Goal: Task Accomplishment & Management: Use online tool/utility

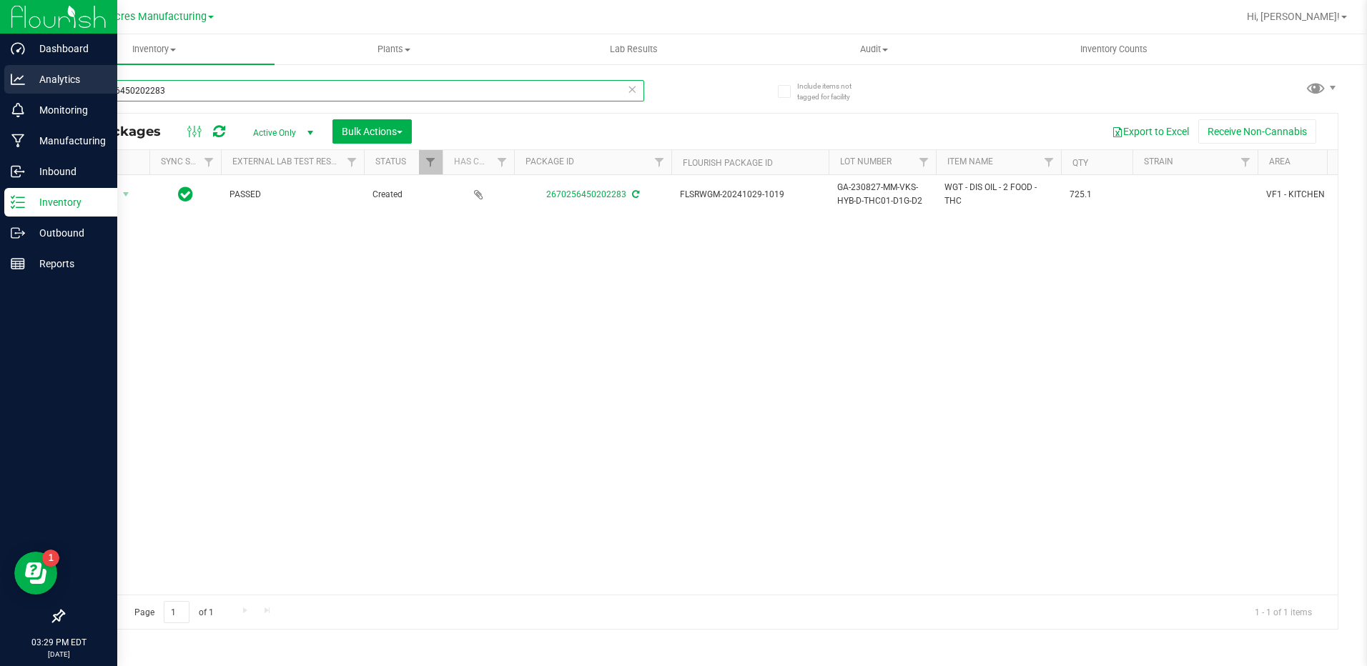
drag, startPoint x: 174, startPoint y: 91, endPoint x: 22, endPoint y: 92, distance: 152.3
click at [22, 92] on div "Dashboard Analytics Monitoring Manufacturing Inbound Inventory Outbound Reports…" at bounding box center [683, 333] width 1367 height 666
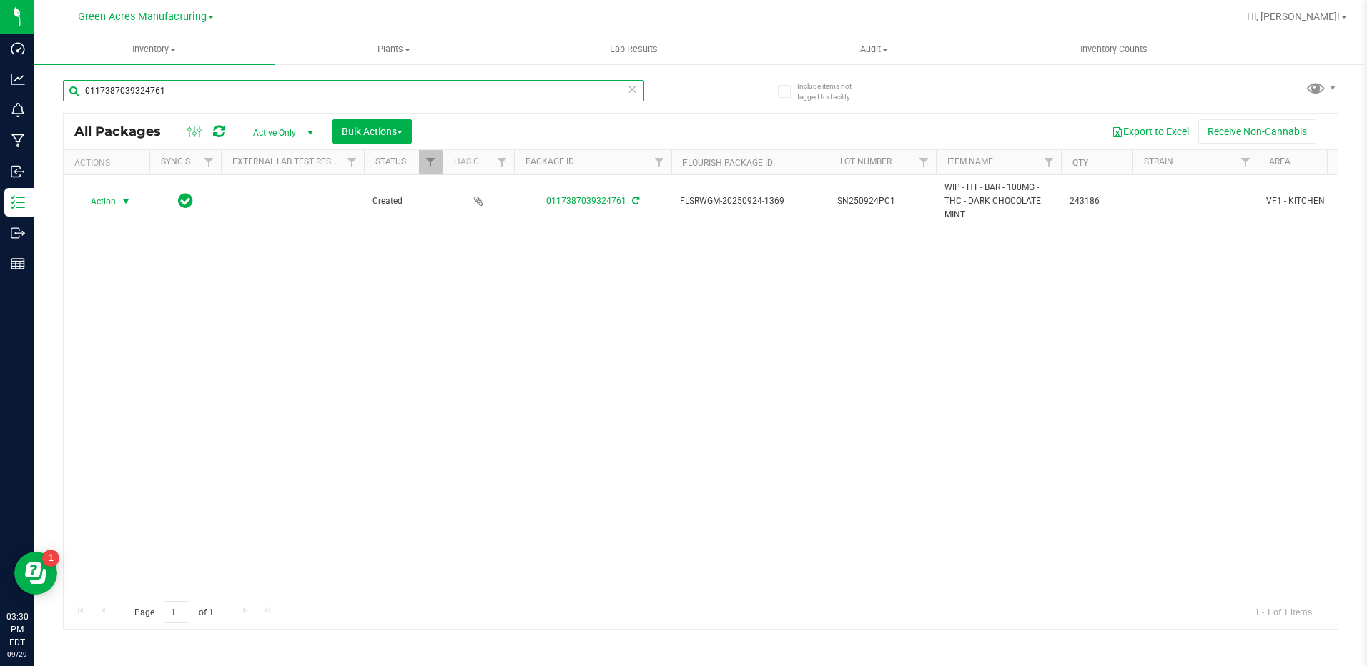
type input "0117387039324761"
click at [126, 197] on span "select" at bounding box center [125, 201] width 11 height 11
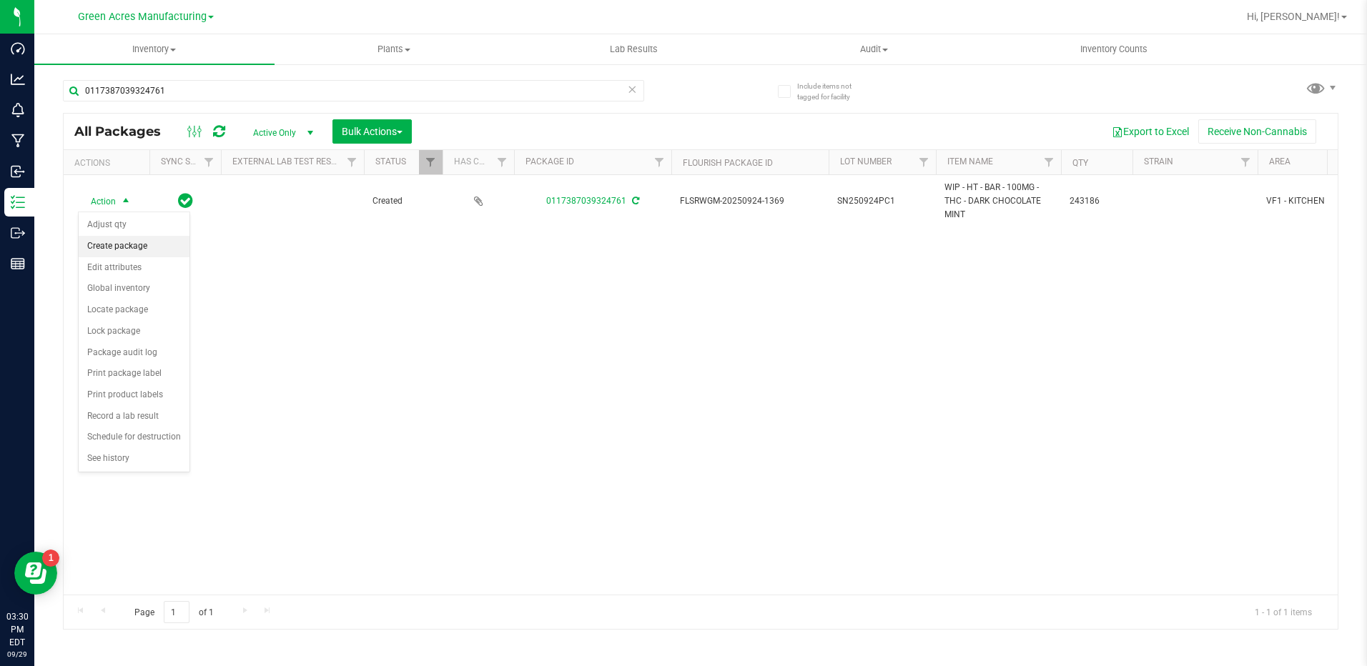
click at [151, 250] on li "Create package" at bounding box center [134, 246] width 111 height 21
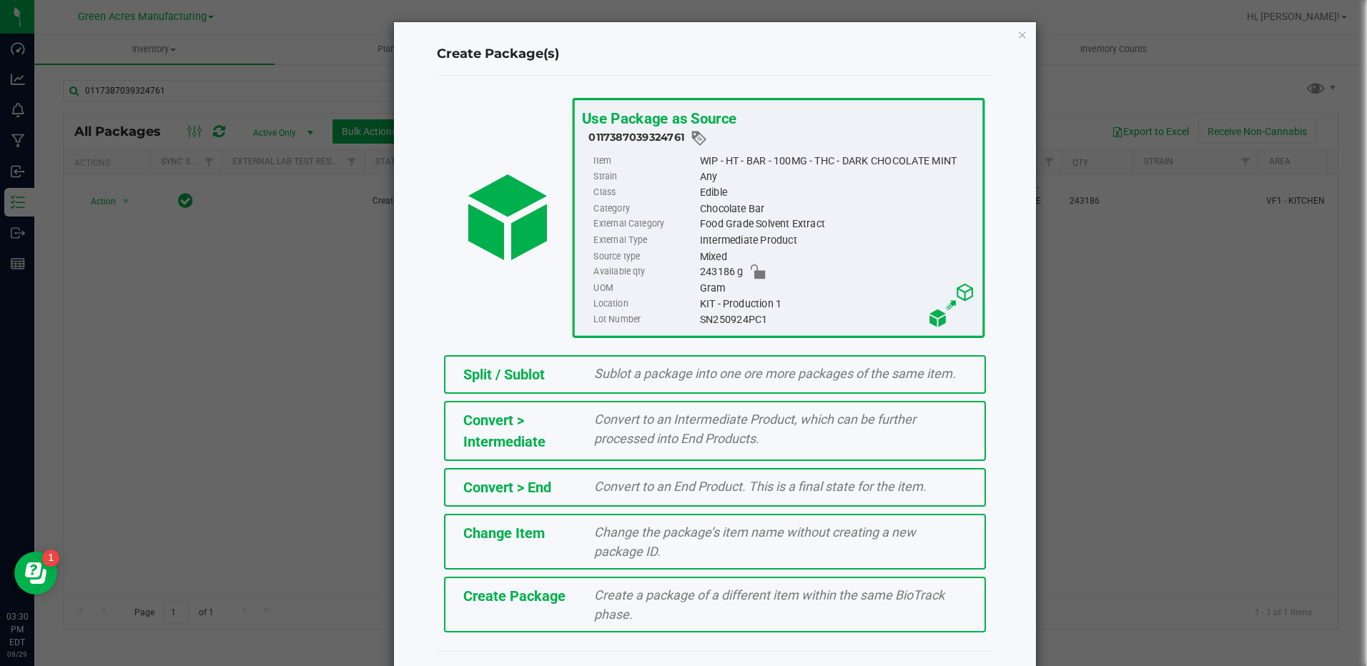
click at [666, 437] on span "Convert to an Intermediate Product, which can be further processed into End Pro…" at bounding box center [755, 429] width 322 height 34
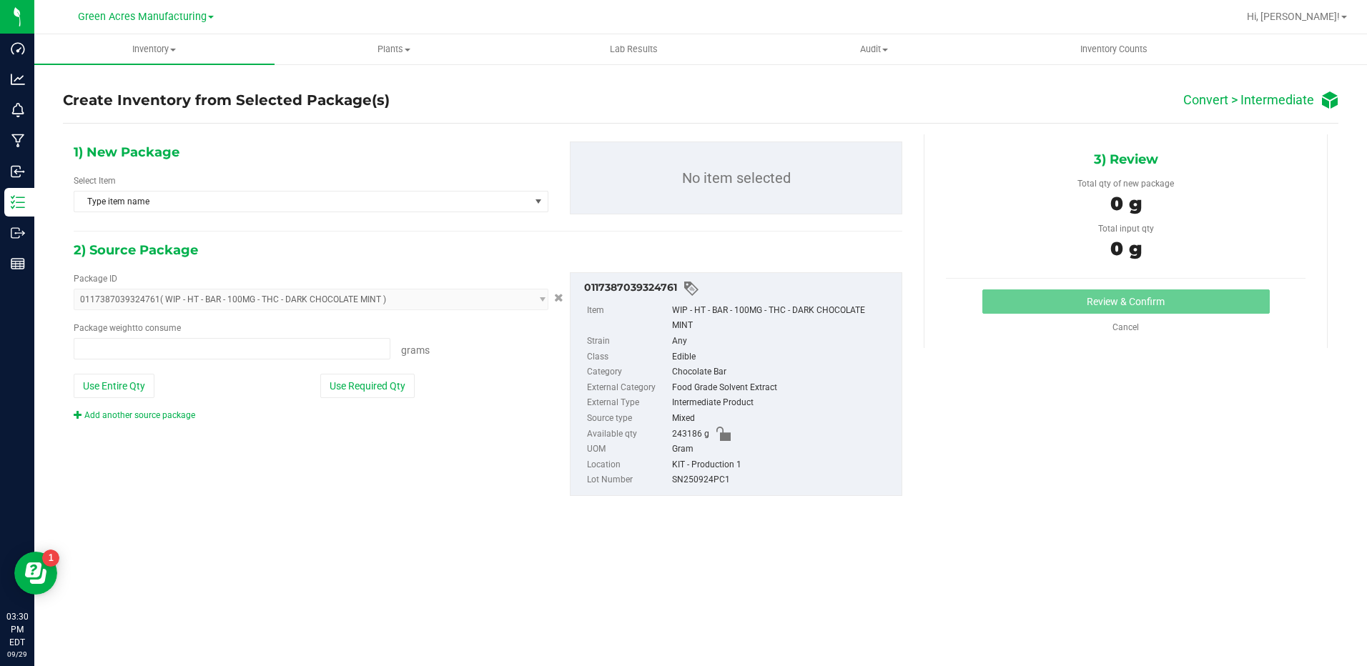
type input "0.0000 g"
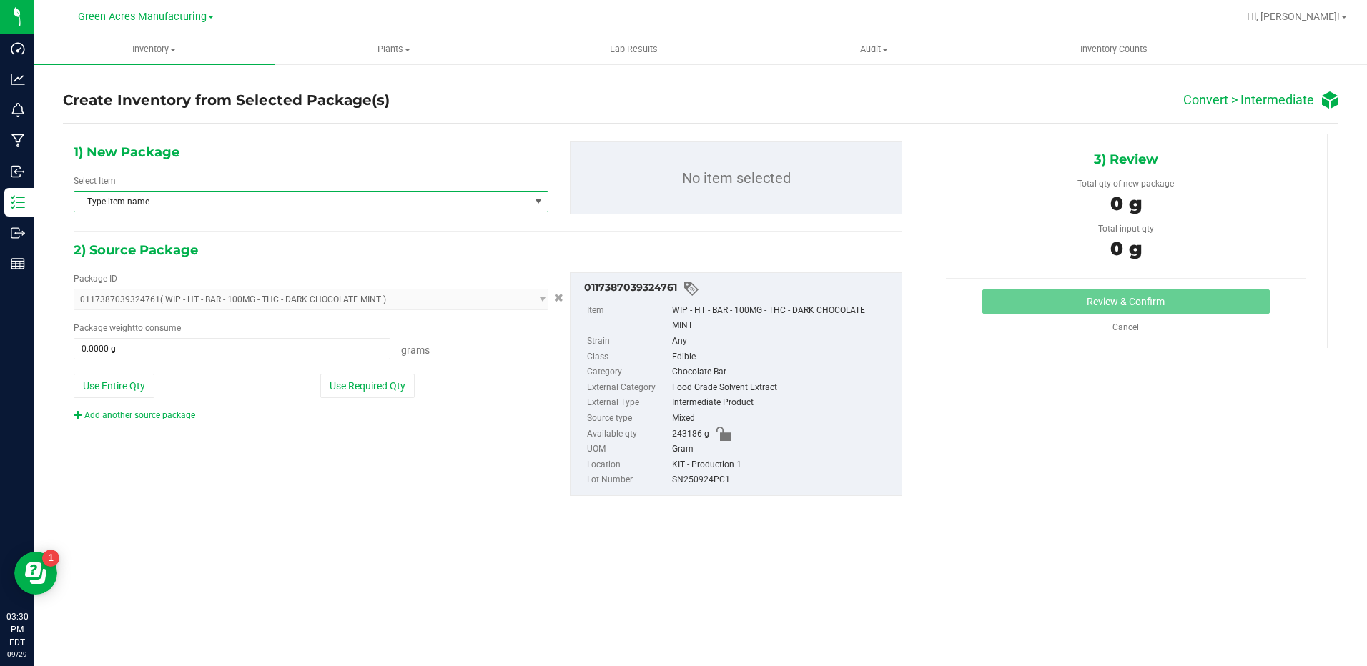
click at [367, 207] on span "Type item name" at bounding box center [301, 202] width 455 height 20
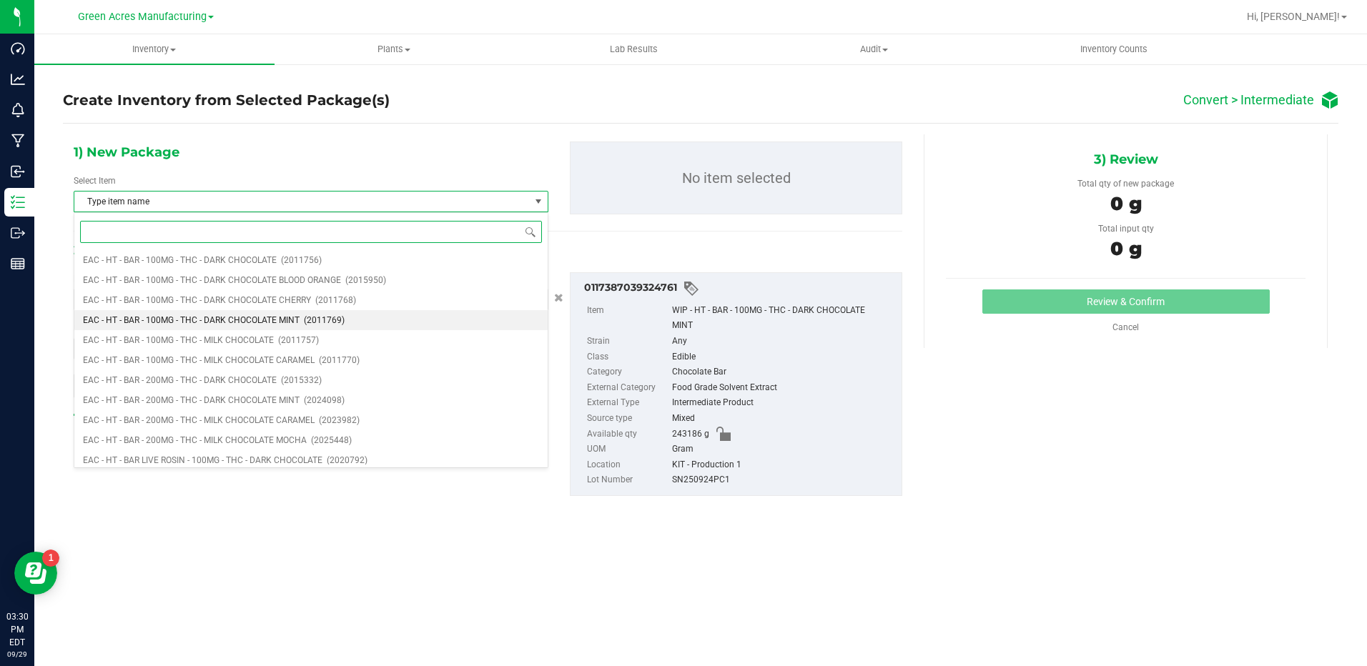
click at [292, 315] on span "EAC - HT - BAR - 100MG - THC - DARK CHOCOLATE MINT" at bounding box center [191, 320] width 217 height 10
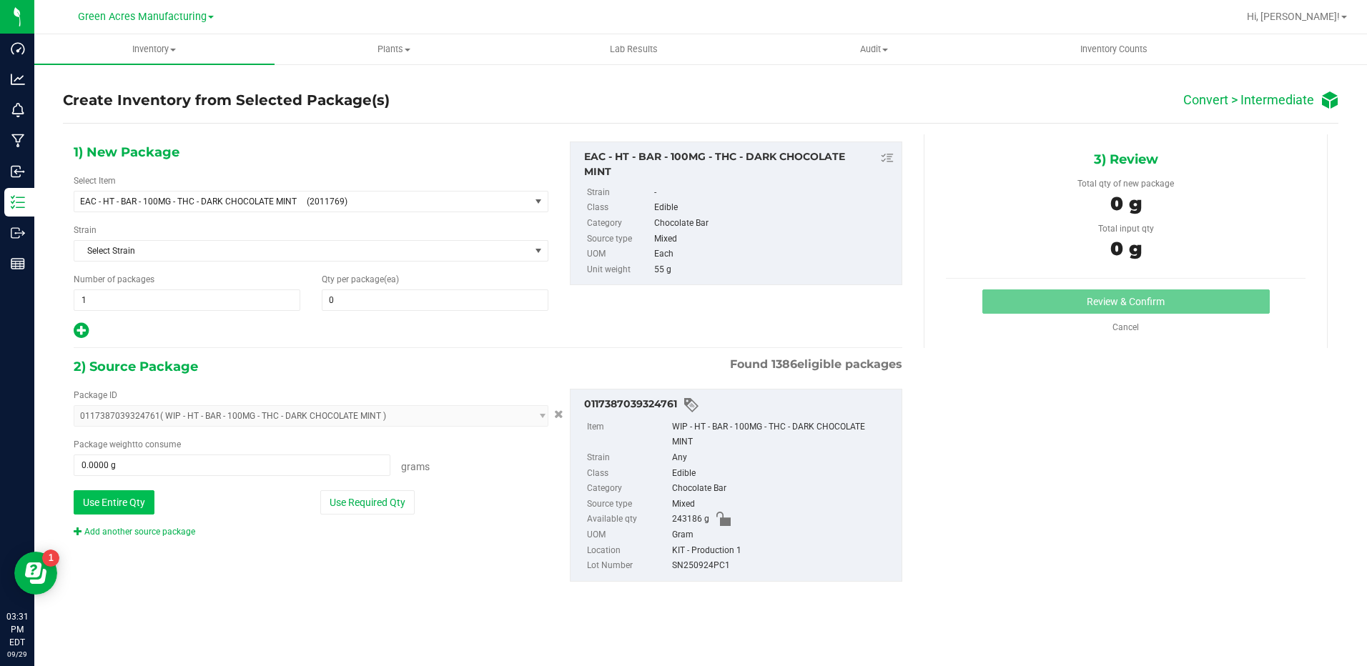
click at [104, 513] on button "Use Entire Qty" at bounding box center [114, 502] width 81 height 24
type input "243186.0000 g"
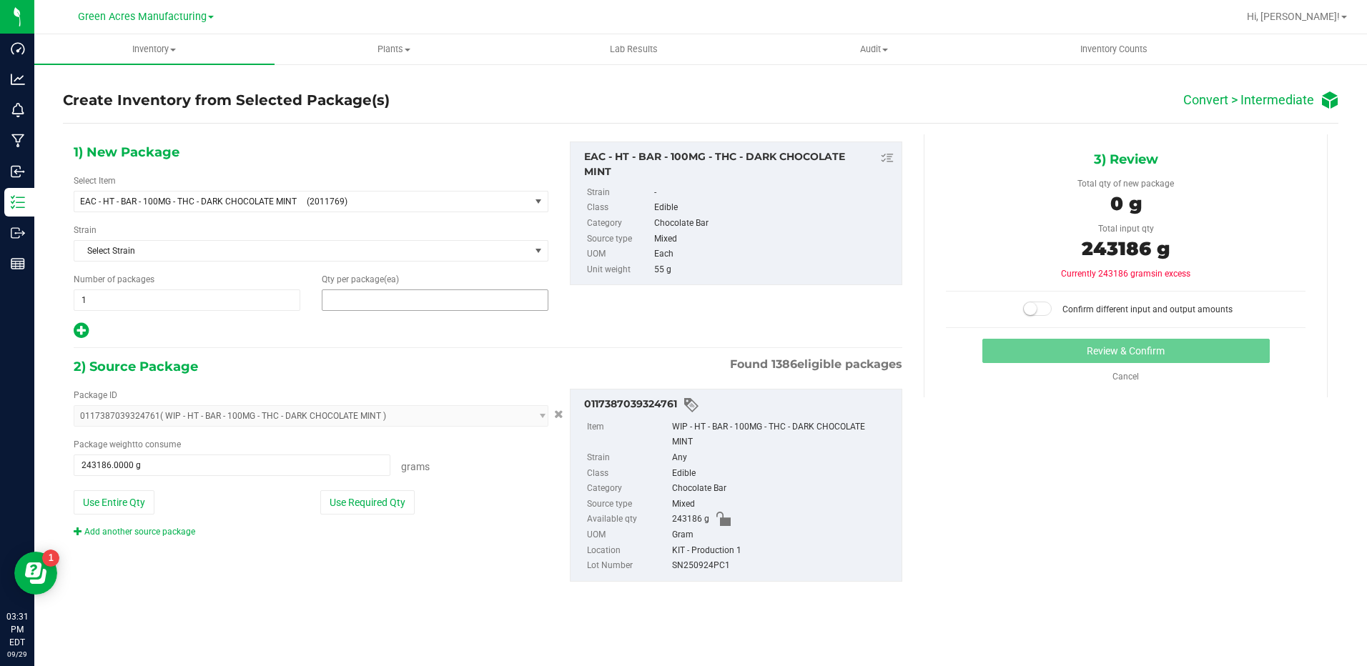
click at [416, 307] on span at bounding box center [435, 300] width 227 height 21
type input "4421"
type input "4,421"
click at [1029, 305] on small at bounding box center [1030, 308] width 13 height 13
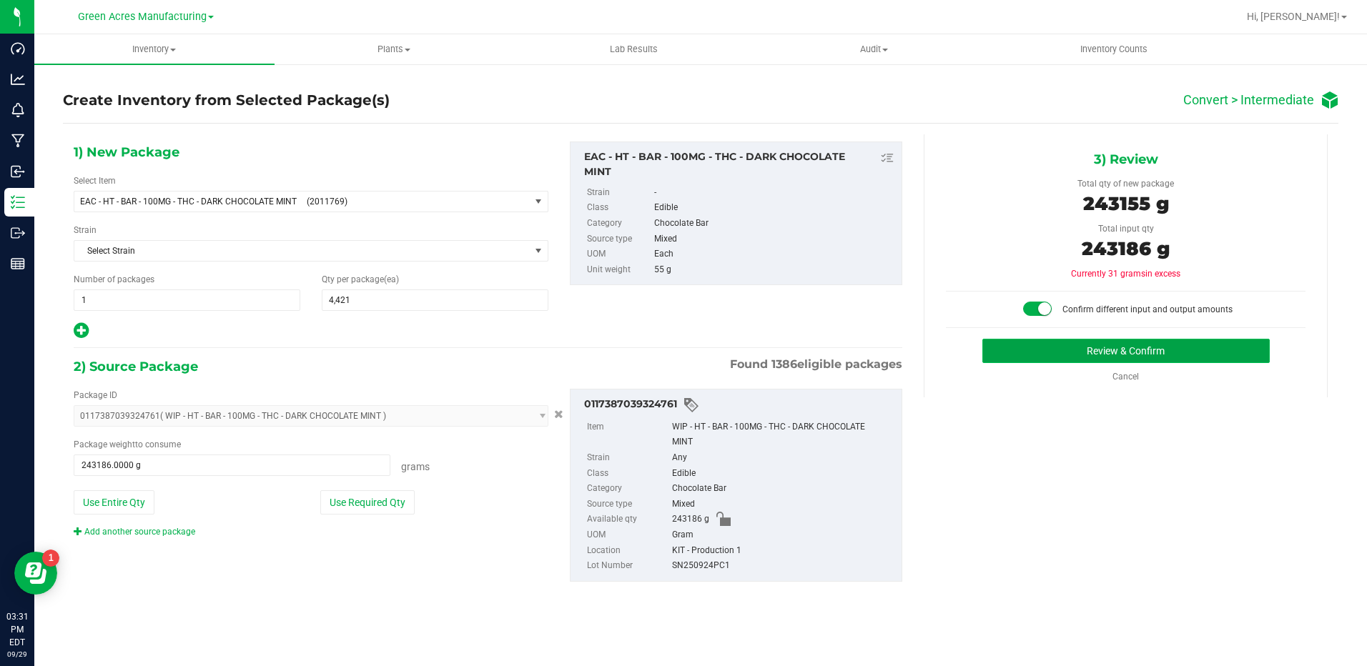
click at [1042, 350] on button "Review & Confirm" at bounding box center [1125, 351] width 287 height 24
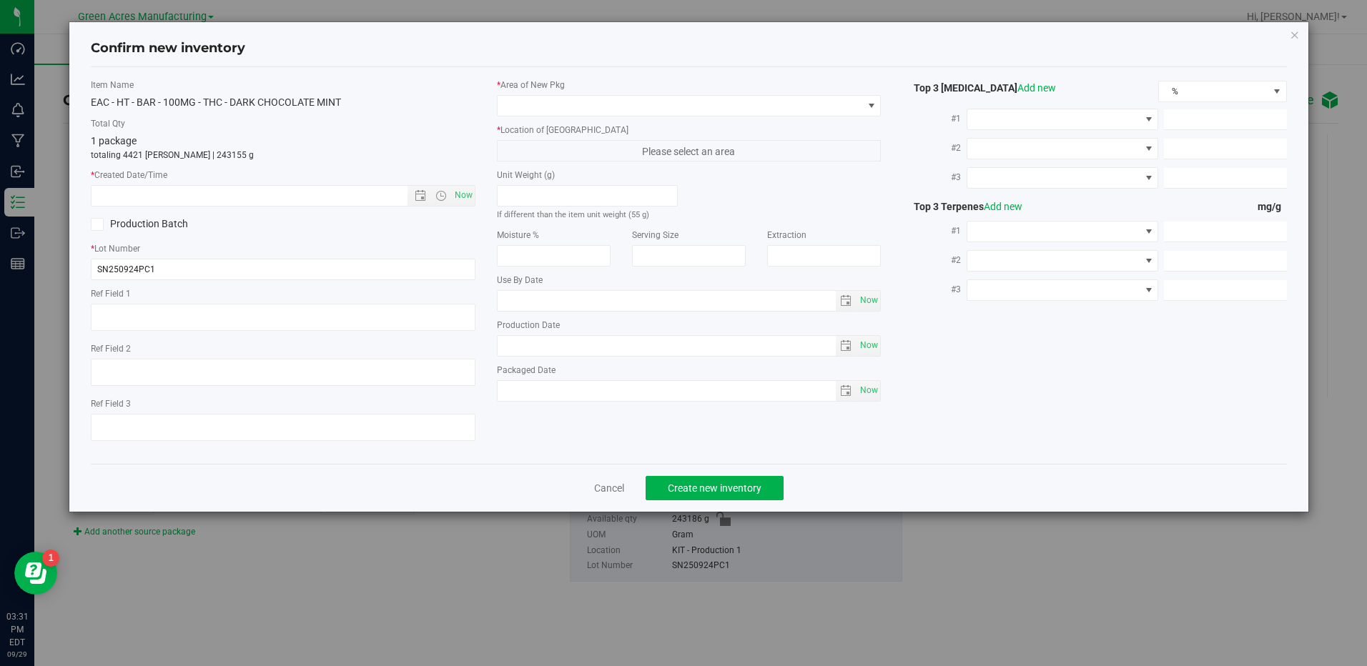
type input "[DATE]"
click at [471, 200] on span "Now" at bounding box center [463, 195] width 24 height 21
type input "[DATE] 3:31 PM"
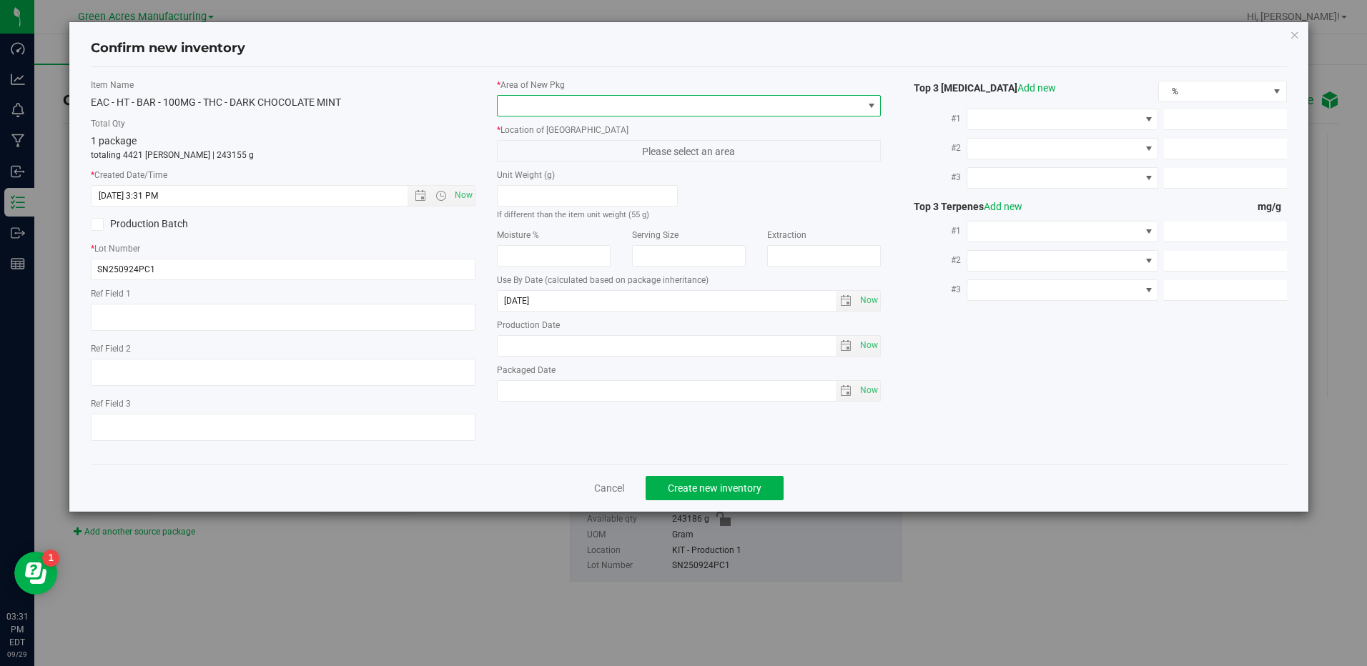
click at [606, 99] on span at bounding box center [680, 106] width 365 height 20
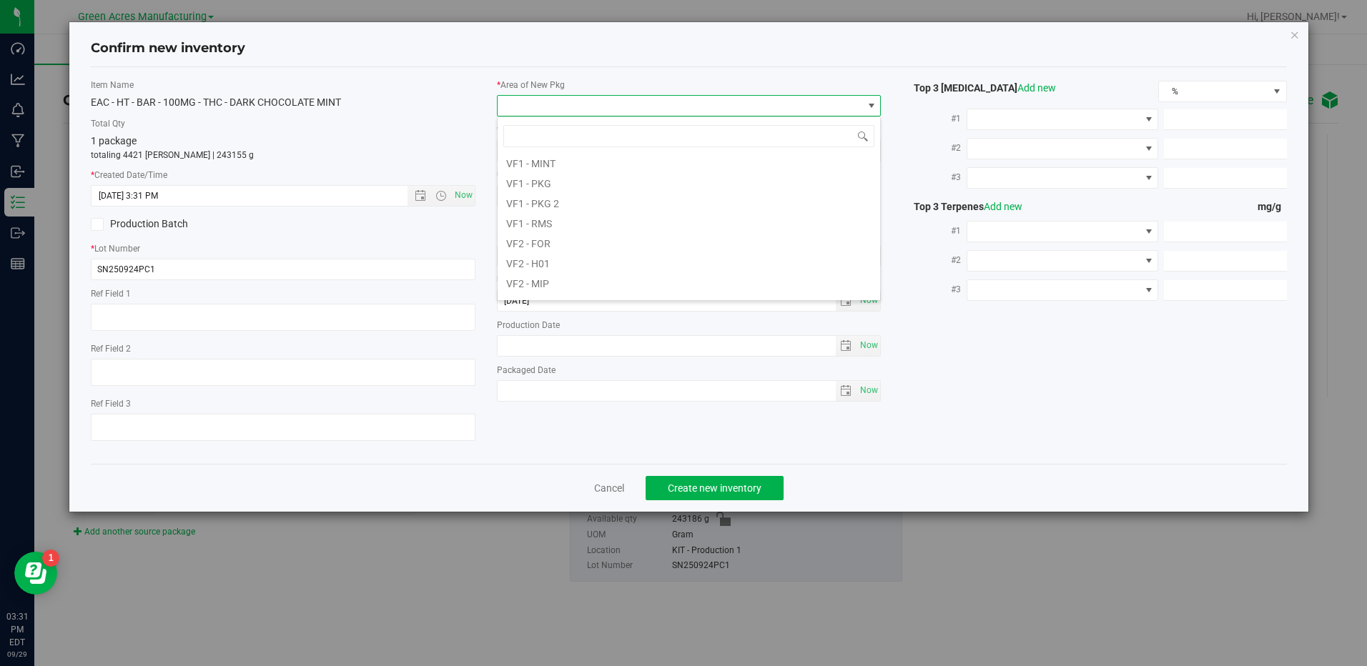
scroll to position [572, 0]
click at [636, 211] on li "VF1 - KITCHEN" at bounding box center [689, 213] width 382 height 20
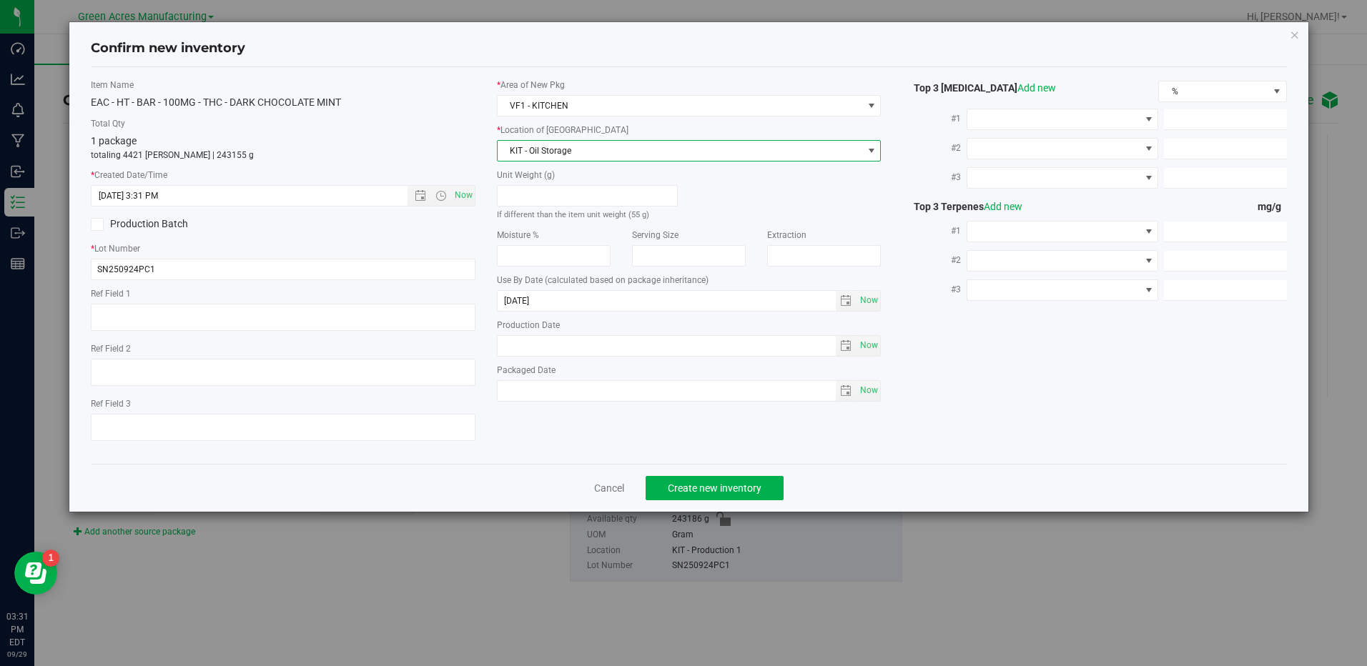
click at [668, 142] on span "KIT - Oil Storage" at bounding box center [680, 151] width 365 height 20
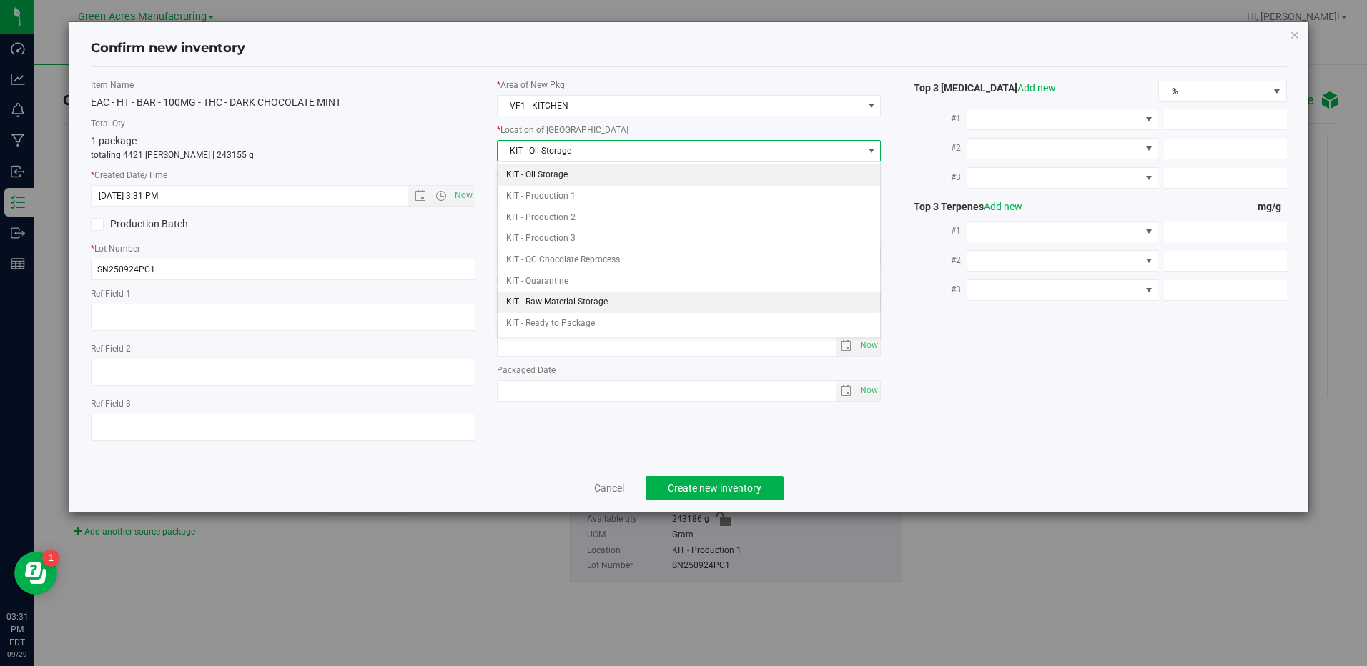
click at [638, 295] on li "KIT - Raw Material Storage" at bounding box center [689, 302] width 382 height 21
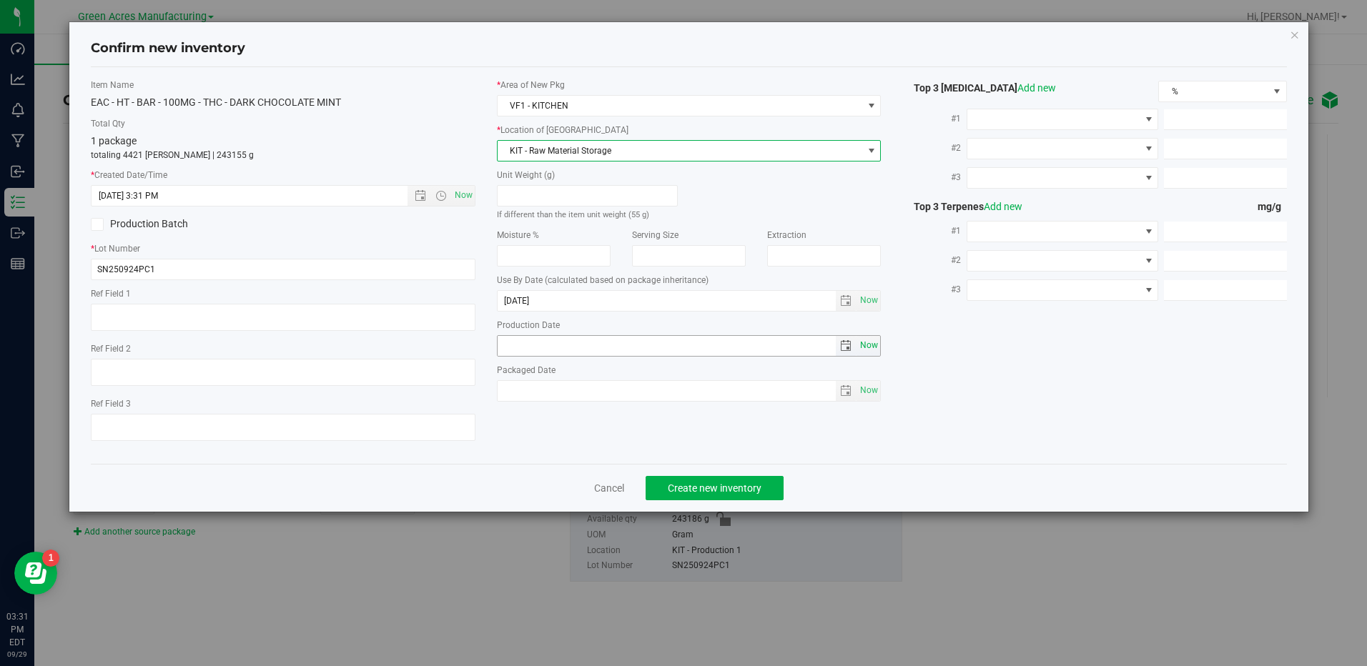
click at [862, 350] on span "Now" at bounding box center [869, 345] width 24 height 21
type input "[DATE]"
click at [688, 484] on span "Create new inventory" at bounding box center [715, 488] width 94 height 11
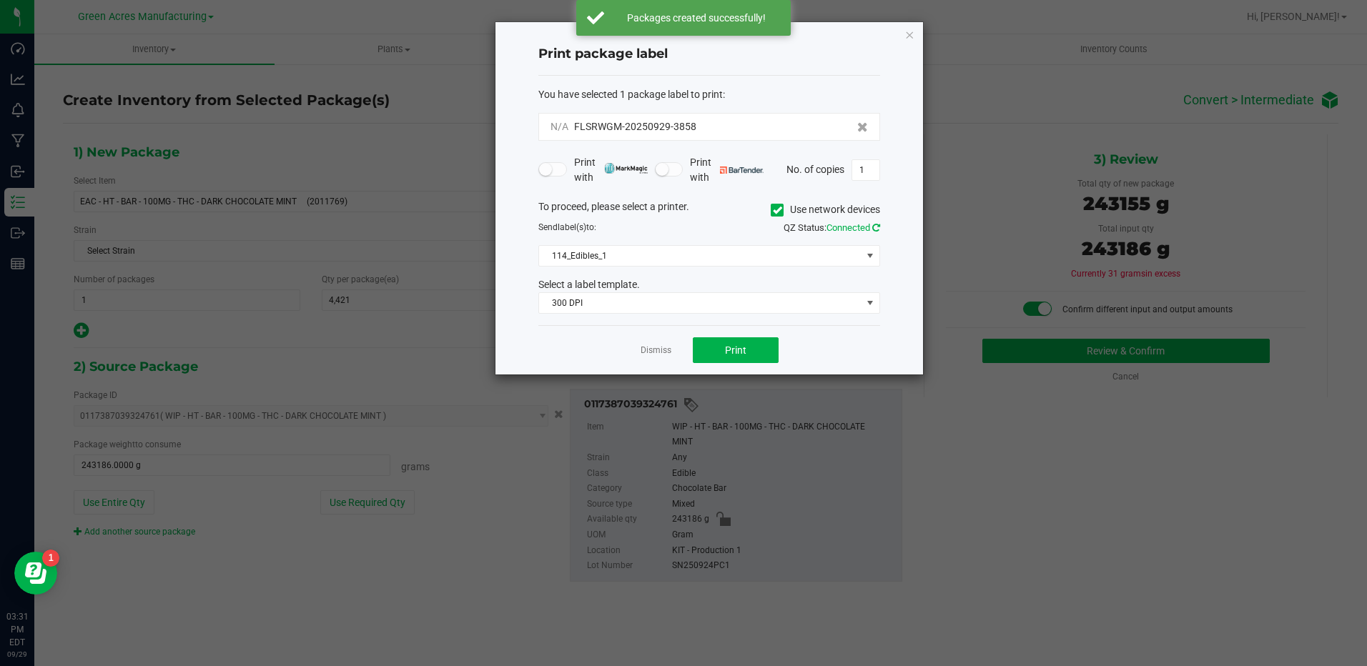
click at [879, 227] on icon at bounding box center [876, 227] width 8 height 9
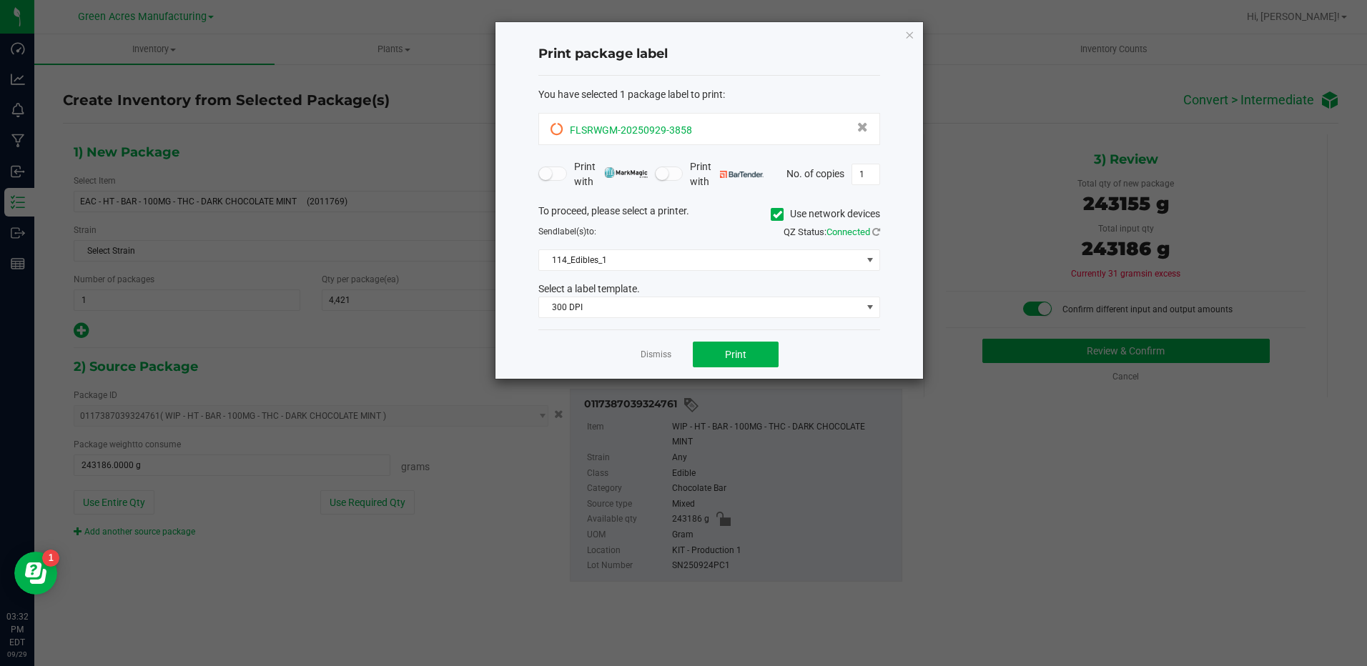
click at [555, 131] on icon at bounding box center [556, 129] width 13 height 13
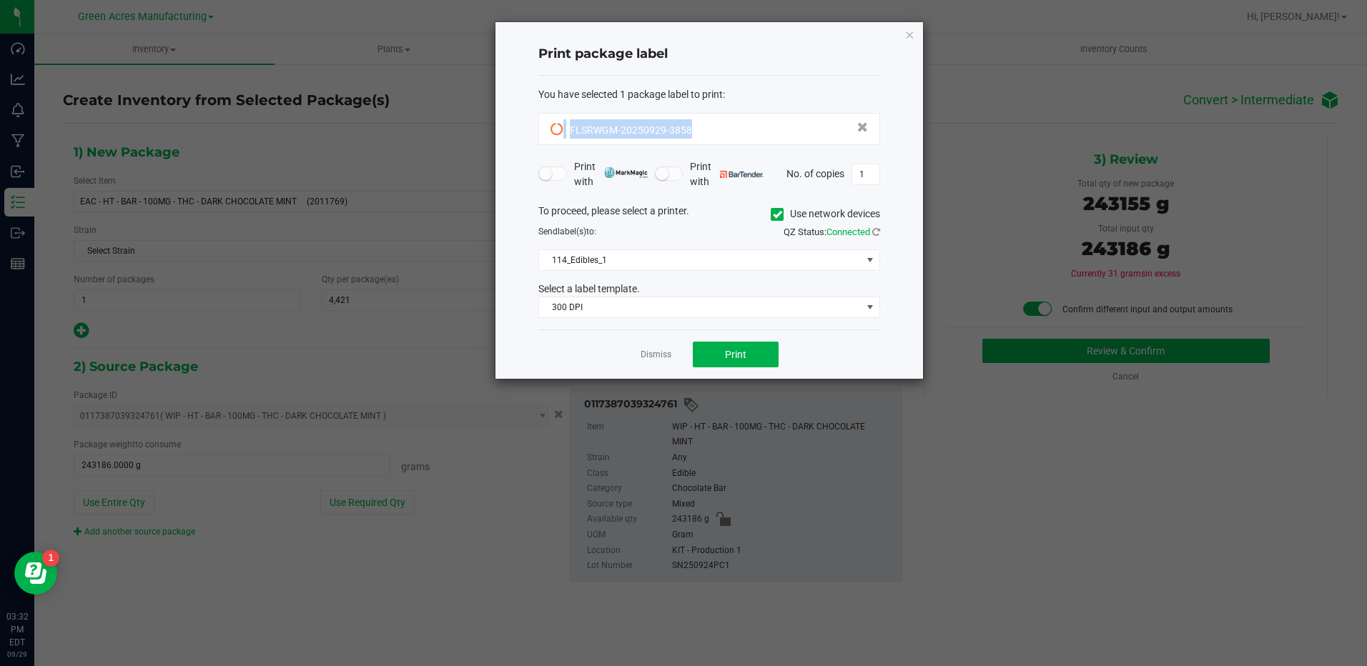
click at [555, 131] on icon at bounding box center [556, 129] width 13 height 13
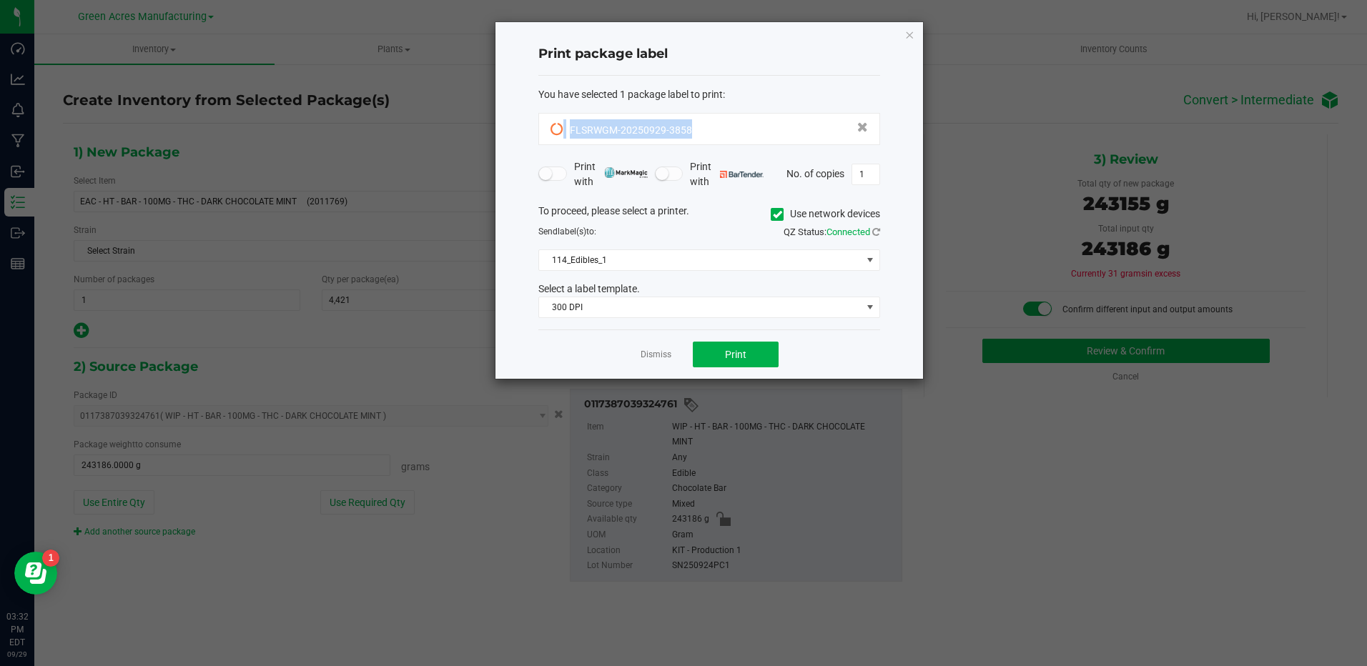
click at [555, 131] on icon at bounding box center [556, 129] width 13 height 13
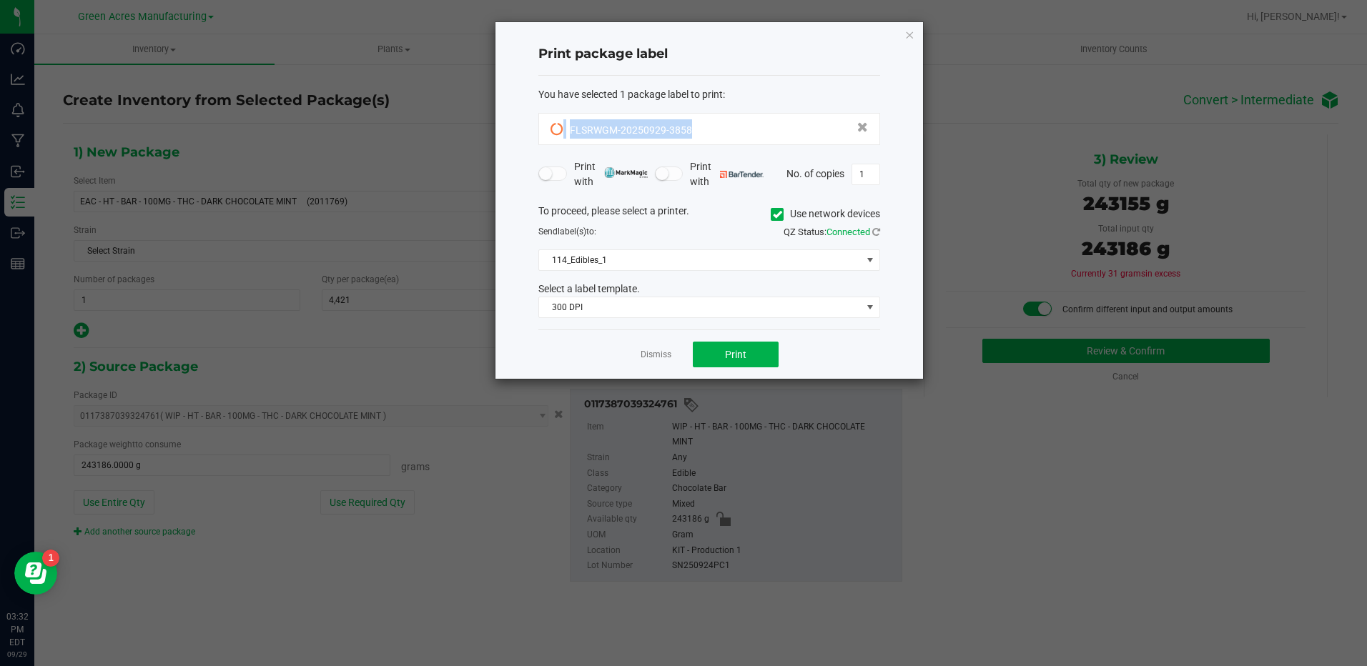
click at [555, 131] on icon at bounding box center [556, 129] width 13 height 13
click at [868, 176] on input "1" at bounding box center [865, 174] width 27 height 20
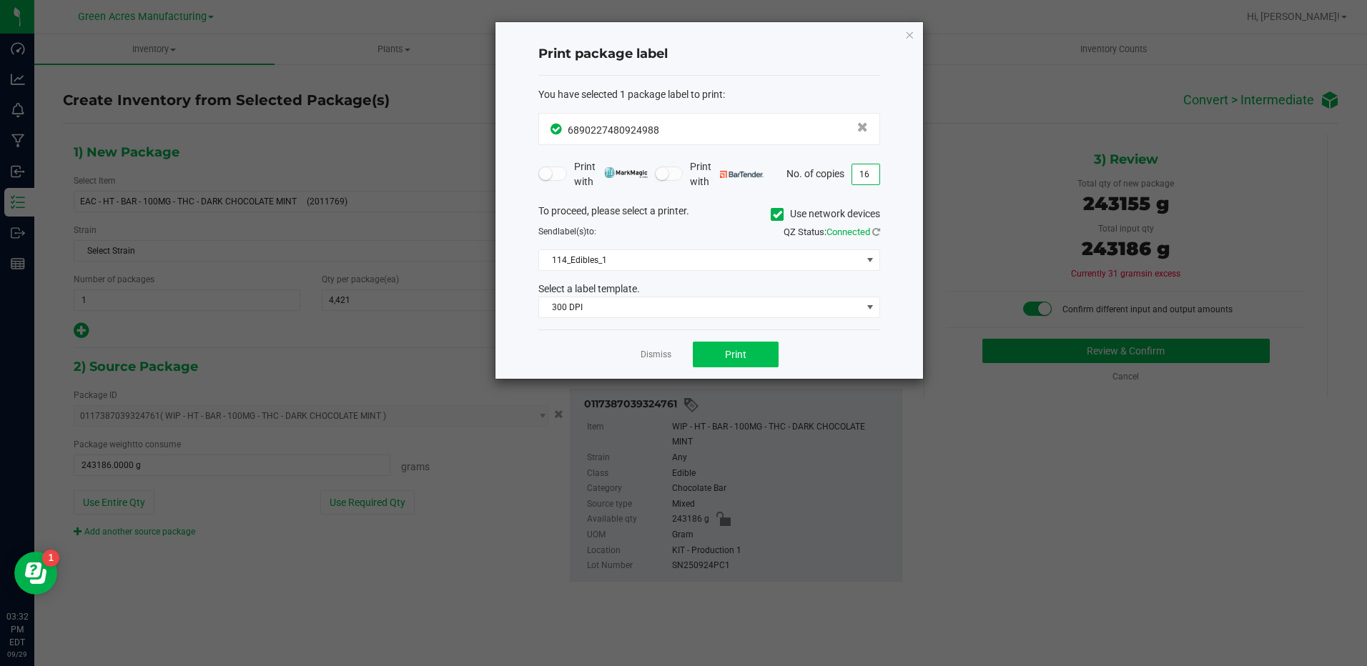
type input "16"
click at [741, 349] on span "Print" at bounding box center [735, 354] width 21 height 11
